Goal: Task Accomplishment & Management: Manage account settings

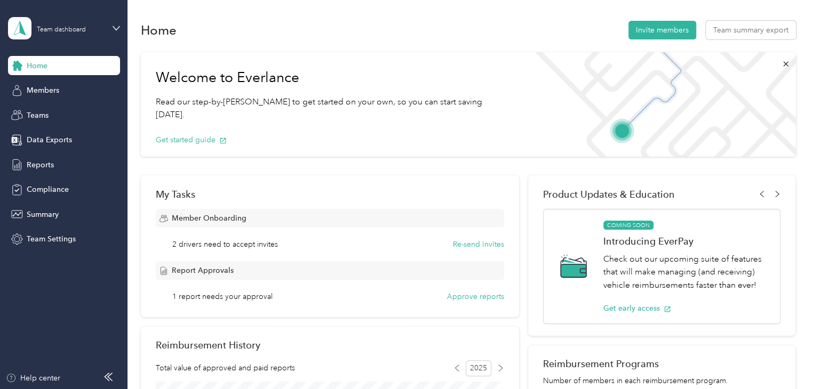
click at [370, 25] on div "Home Invite members Team summary export" at bounding box center [468, 30] width 655 height 22
click at [110, 25] on div "Team dashboard" at bounding box center [64, 28] width 112 height 37
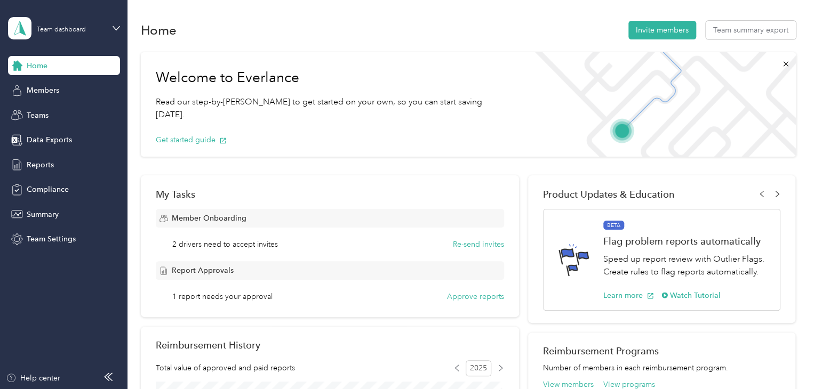
click at [70, 110] on div "Personal dashboard" at bounding box center [50, 106] width 67 height 11
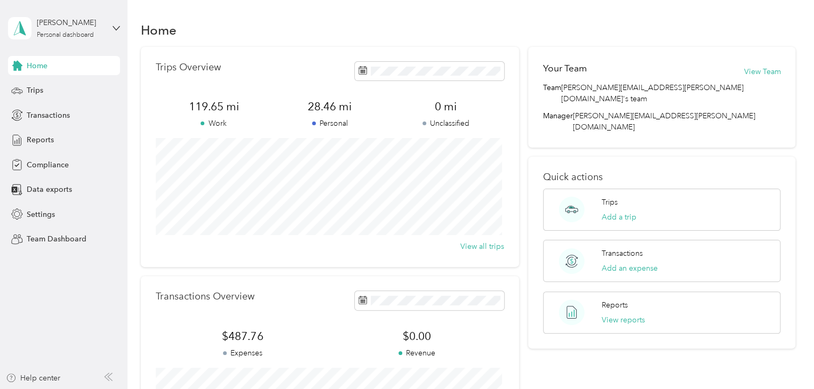
click at [62, 70] on div "Home" at bounding box center [64, 65] width 112 height 19
click at [82, 22] on div "[PERSON_NAME]" at bounding box center [70, 22] width 67 height 11
click at [54, 79] on div "Team dashboard" at bounding box center [180, 86] width 330 height 19
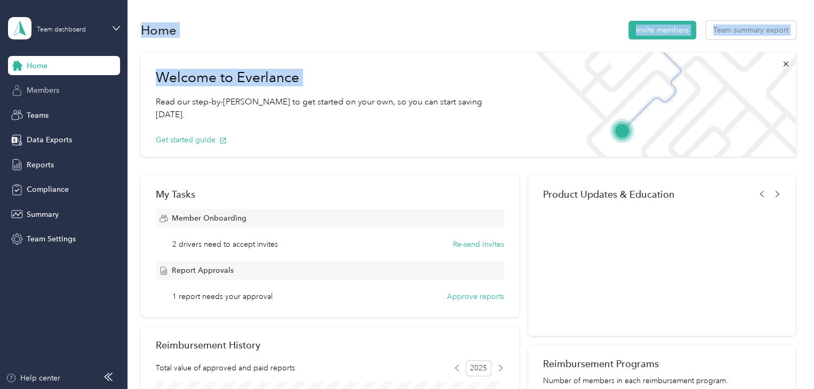
drag, startPoint x: 132, startPoint y: 99, endPoint x: 61, endPoint y: 90, distance: 71.0
click at [61, 90] on section "Team dashboard Home Members Teams Data Exports Reports Compliance Summary Team …" at bounding box center [404, 194] width 809 height 389
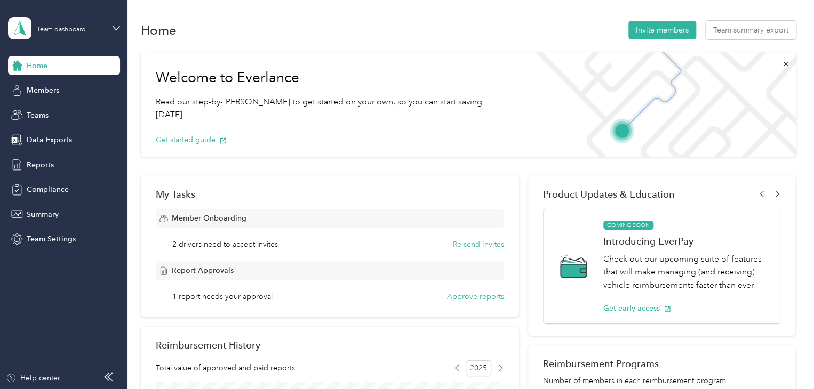
click at [157, 31] on h1 "Home" at bounding box center [159, 30] width 36 height 11
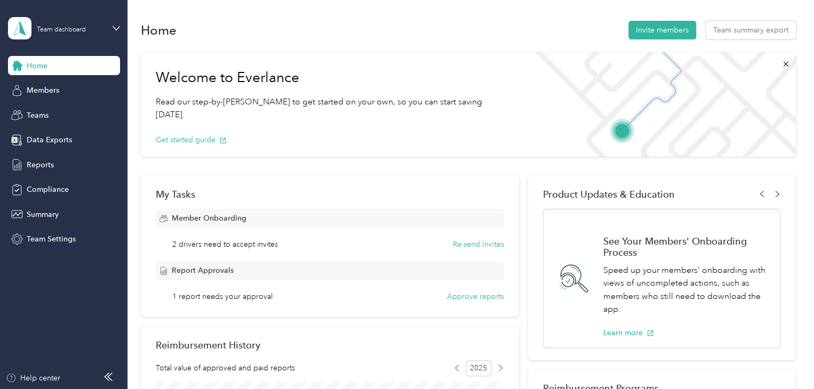
click at [151, 27] on h1 "Home" at bounding box center [159, 30] width 36 height 11
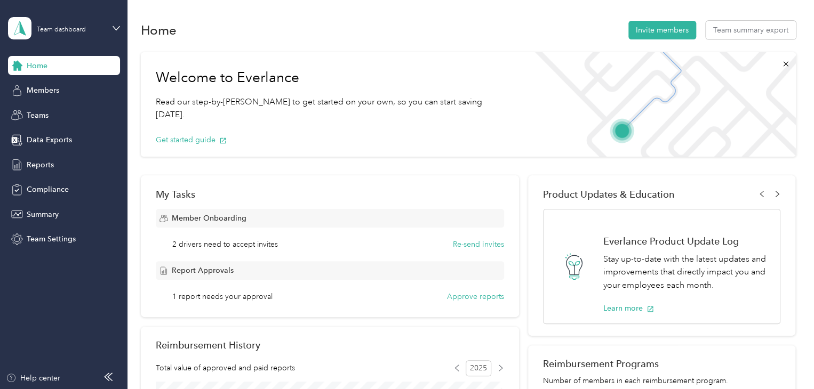
click at [161, 77] on h1 "Welcome to Everlance" at bounding box center [333, 77] width 354 height 17
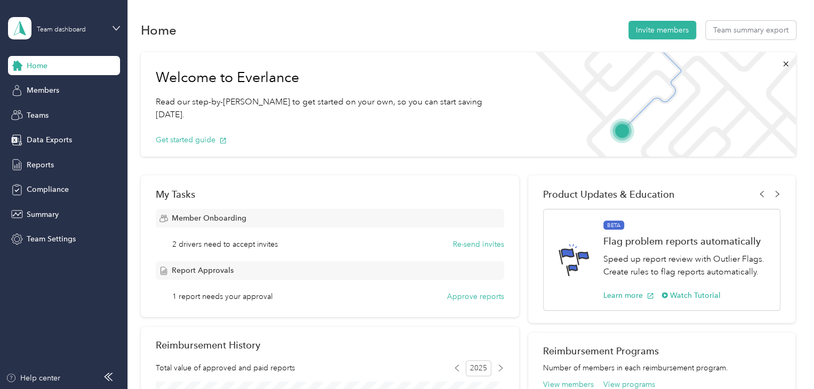
click at [62, 82] on div "Members" at bounding box center [64, 90] width 112 height 19
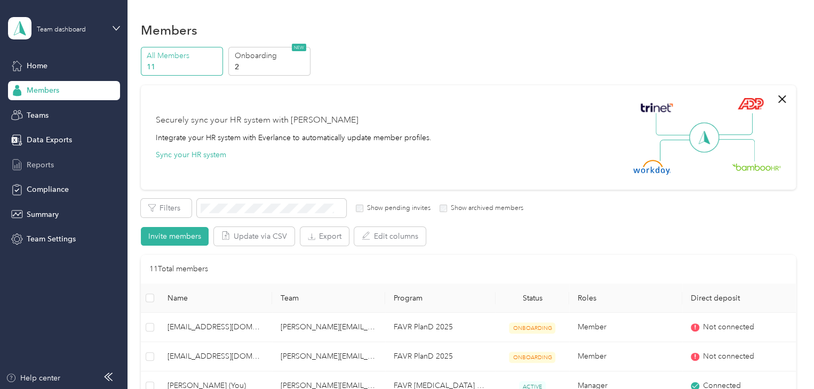
click at [51, 167] on span "Reports" at bounding box center [40, 164] width 27 height 11
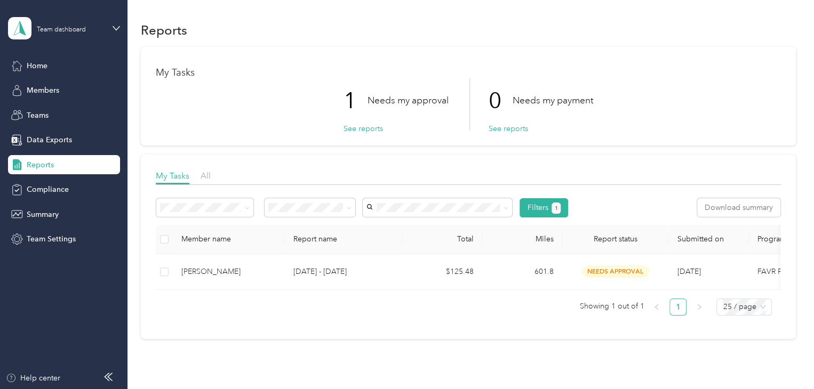
scroll to position [41, 0]
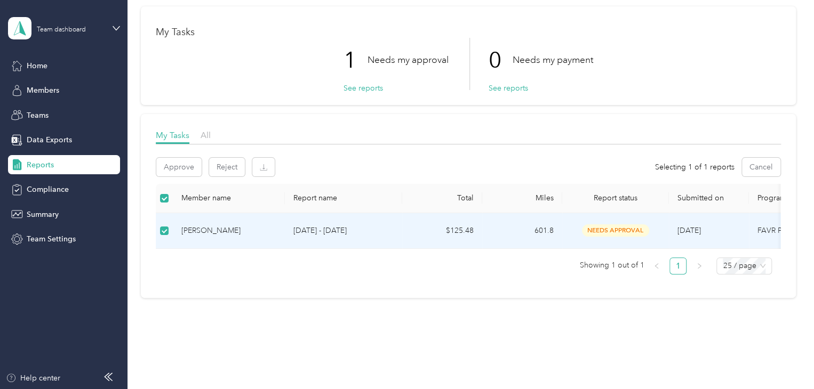
click at [318, 228] on p "[DATE] - [DATE]" at bounding box center [343, 231] width 100 height 12
click at [209, 226] on div "[PERSON_NAME]" at bounding box center [228, 231] width 95 height 12
click at [540, 233] on td "601.8" at bounding box center [522, 231] width 80 height 36
click at [350, 90] on button "See reports" at bounding box center [363, 88] width 39 height 11
click at [237, 230] on div "[PERSON_NAME]" at bounding box center [228, 232] width 95 height 12
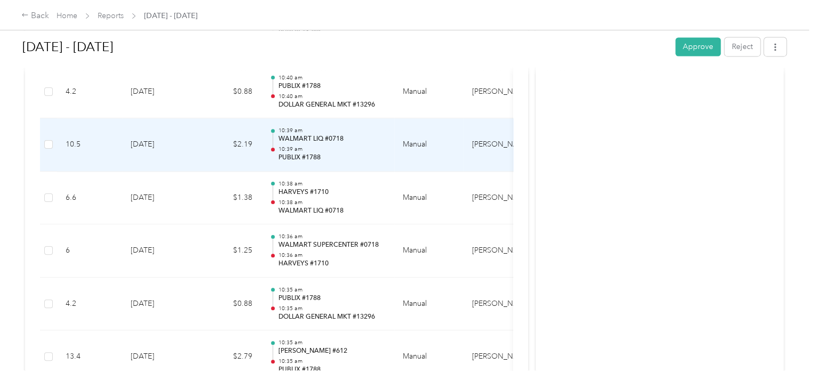
scroll to position [2876, 0]
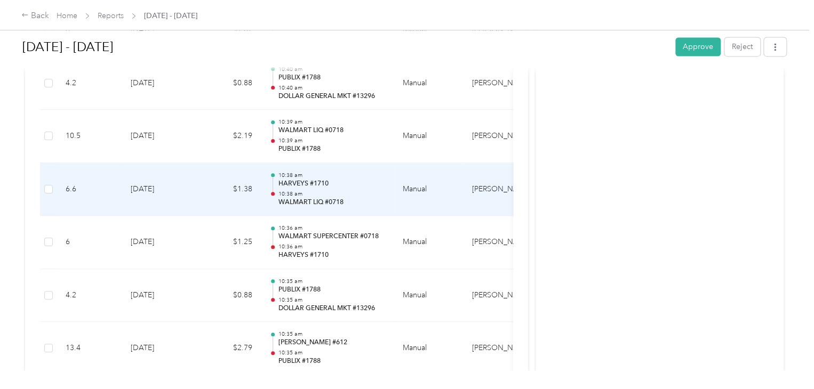
click at [265, 186] on td "10:38 am HARVEYS #1710 10:38 am WALMART LIQ #0718" at bounding box center [327, 189] width 133 height 53
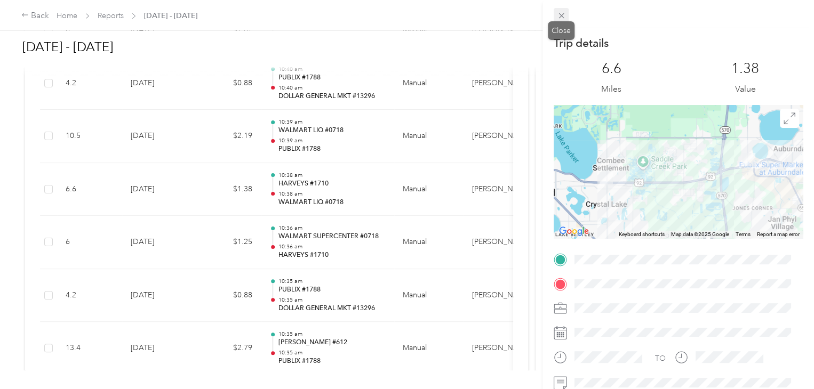
click at [557, 18] on icon at bounding box center [561, 15] width 9 height 9
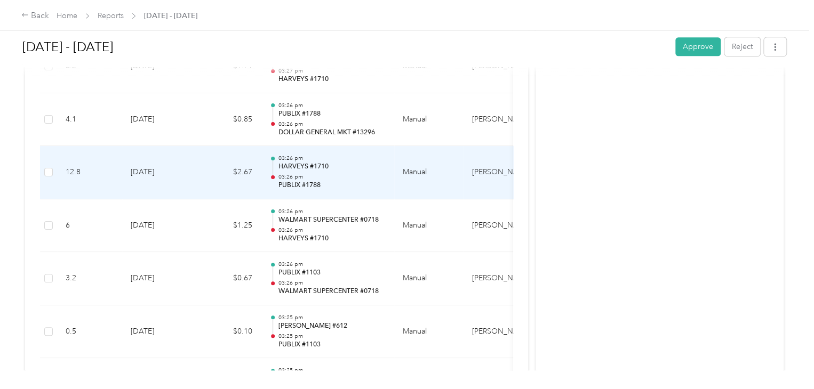
scroll to position [4404, 0]
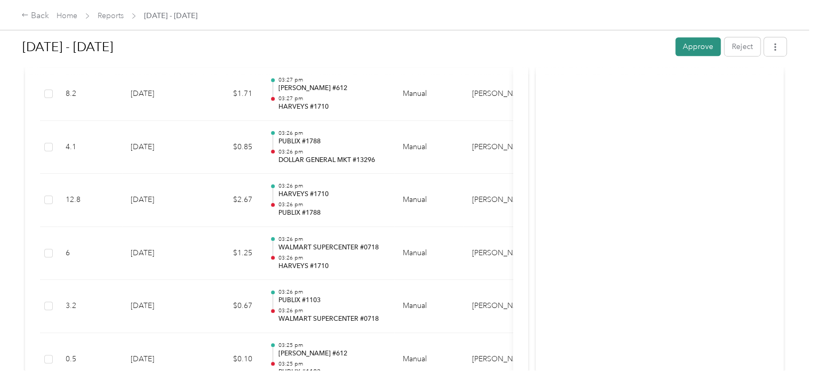
click at [698, 56] on button "Approve" at bounding box center [697, 46] width 45 height 19
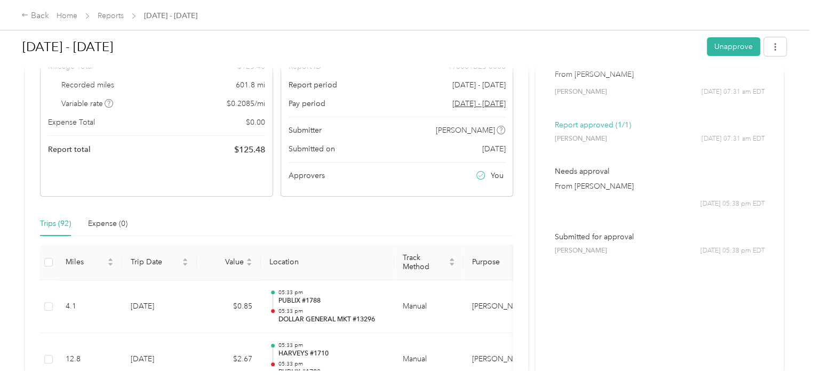
scroll to position [0, 0]
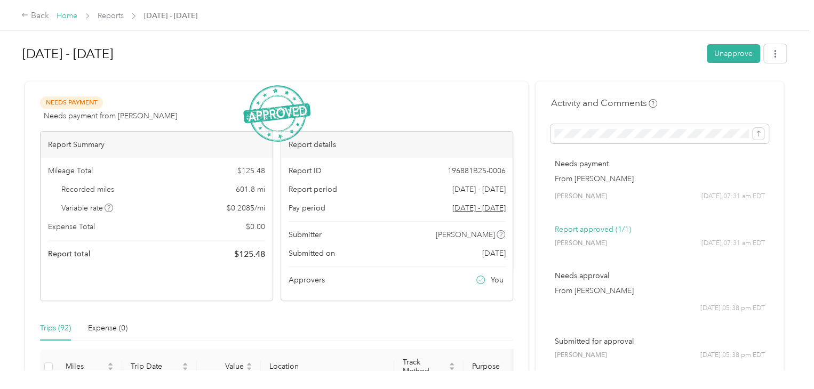
click at [68, 19] on link "Home" at bounding box center [67, 15] width 21 height 9
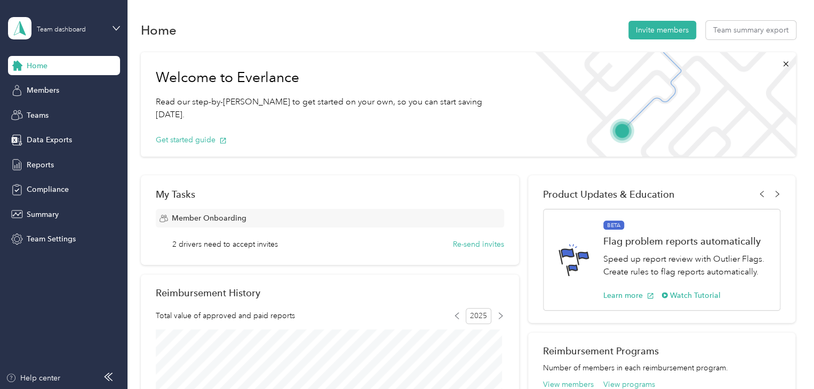
click at [51, 69] on div "Home" at bounding box center [64, 65] width 112 height 19
click at [79, 30] on div "Team dashboard" at bounding box center [61, 30] width 49 height 6
click at [50, 104] on div "Personal dashboard" at bounding box center [180, 111] width 330 height 19
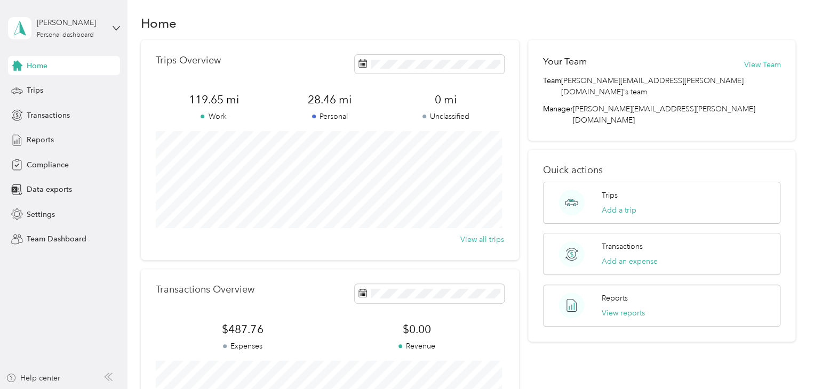
scroll to position [6, 0]
click at [514, 46] on div "Trips Overview 119.65 mi Work 28.46 mi Personal 0 mi Unclassified View all trips" at bounding box center [330, 151] width 378 height 220
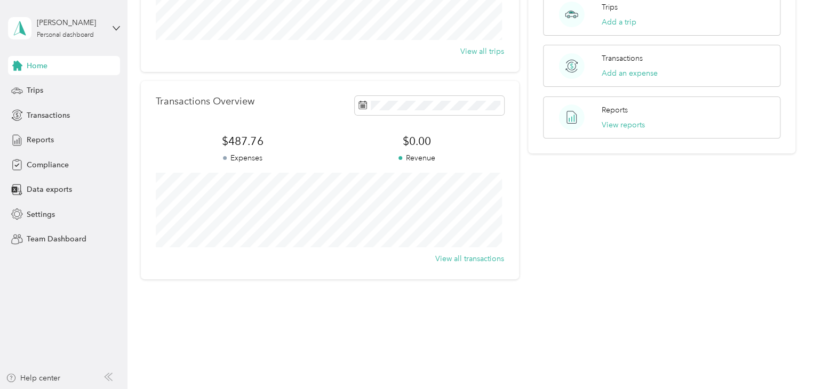
scroll to position [0, 0]
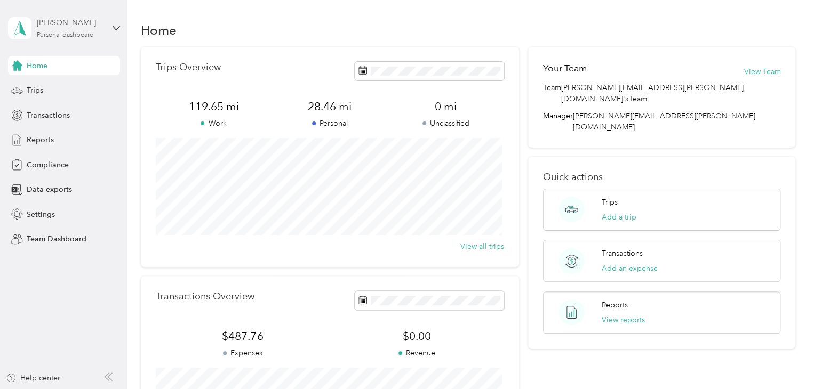
click at [59, 26] on div "[PERSON_NAME]" at bounding box center [70, 22] width 67 height 11
click at [76, 87] on div "Team dashboard" at bounding box center [180, 81] width 330 height 19
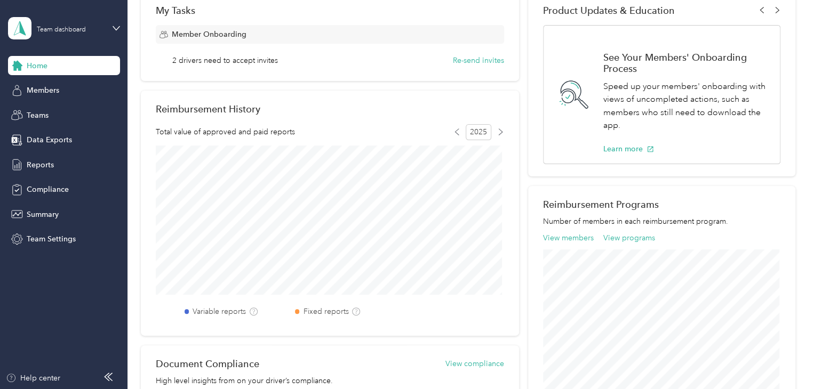
scroll to position [178, 0]
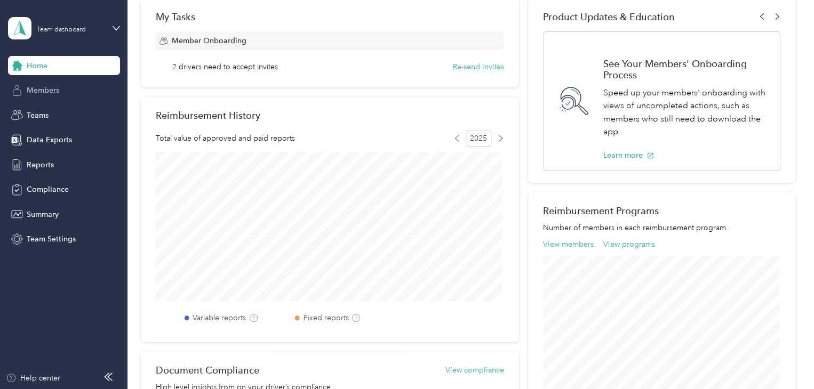
click at [73, 95] on div "Members" at bounding box center [64, 90] width 112 height 19
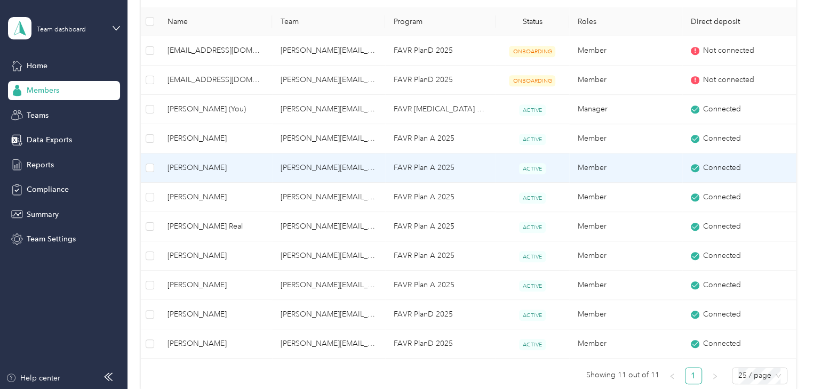
scroll to position [283, 0]
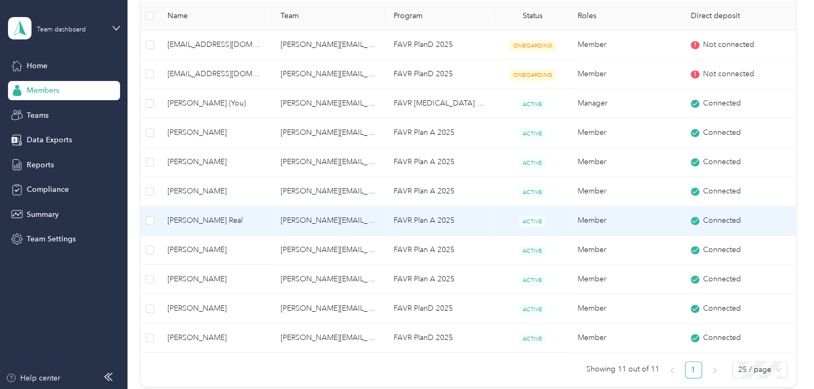
click at [197, 218] on span "[PERSON_NAME] Real" at bounding box center [215, 221] width 96 height 12
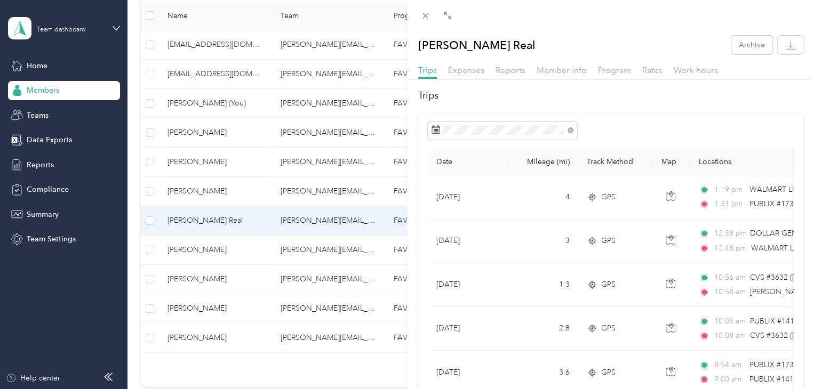
click at [199, 163] on div "[PERSON_NAME] Real Archive Trips Expenses Reports Member info Program Rates Wor…" at bounding box center [407, 194] width 814 height 389
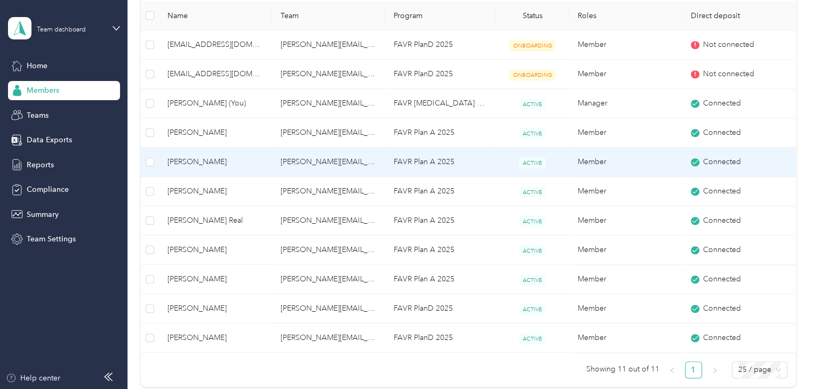
click at [199, 163] on span "[PERSON_NAME]" at bounding box center [215, 162] width 96 height 12
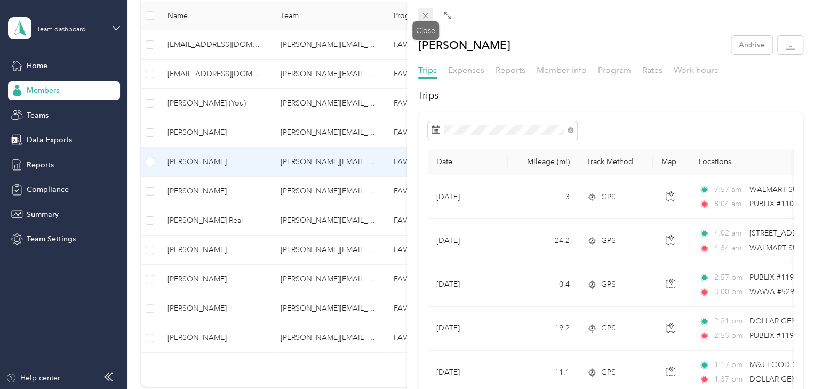
click at [427, 15] on icon at bounding box center [425, 15] width 9 height 9
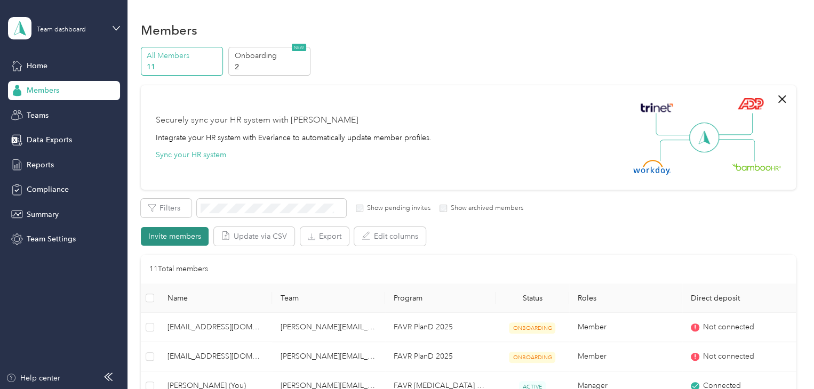
click at [179, 235] on button "Invite members" at bounding box center [175, 236] width 68 height 19
